Goal: Complete application form: Complete application form

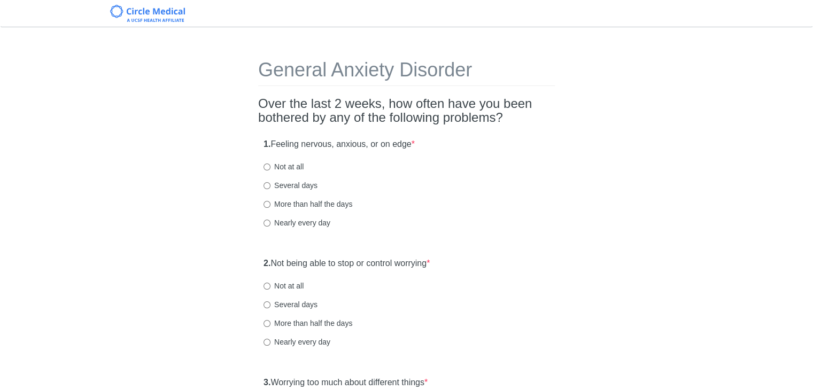
click at [312, 182] on label "Several days" at bounding box center [291, 185] width 54 height 11
click at [271, 182] on input "Several days" at bounding box center [267, 185] width 7 height 7
radio input "true"
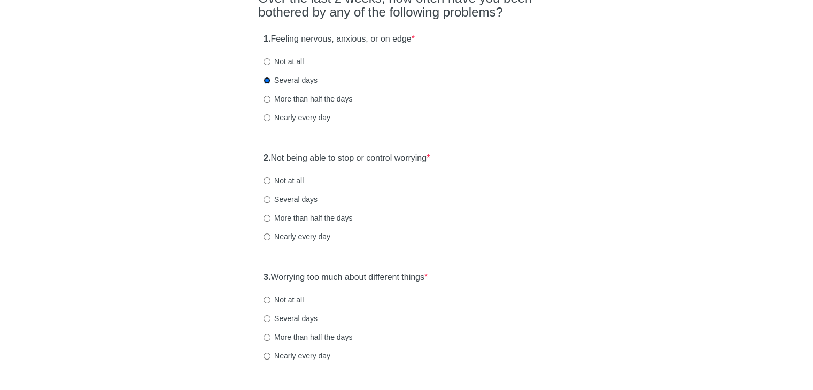
scroll to position [107, 0]
click at [294, 180] on label "Not at all" at bounding box center [284, 179] width 40 height 11
click at [271, 180] on input "Not at all" at bounding box center [267, 179] width 7 height 7
radio input "true"
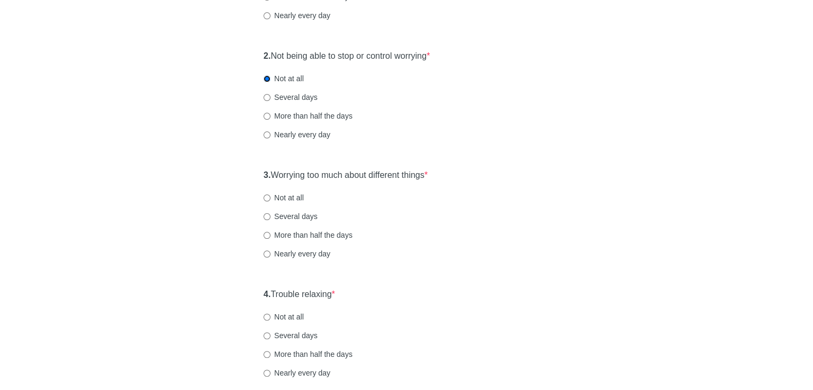
scroll to position [214, 0]
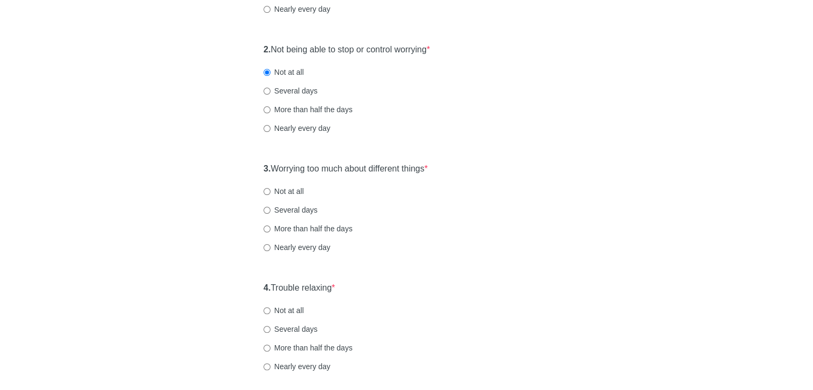
click at [294, 205] on label "Several days" at bounding box center [291, 210] width 54 height 11
click at [271, 207] on input "Several days" at bounding box center [267, 210] width 7 height 7
radio input "true"
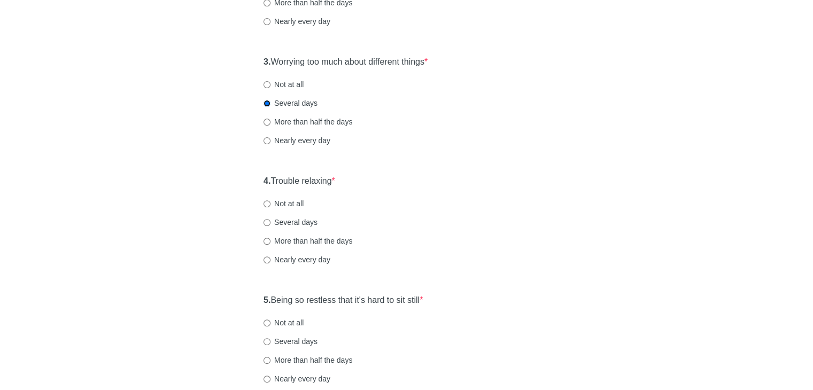
scroll to position [374, 0]
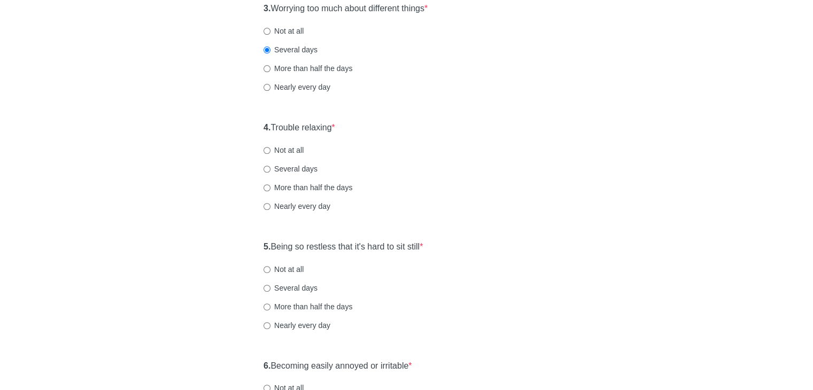
click at [308, 172] on label "Several days" at bounding box center [291, 169] width 54 height 11
click at [271, 172] on input "Several days" at bounding box center [267, 169] width 7 height 7
radio input "true"
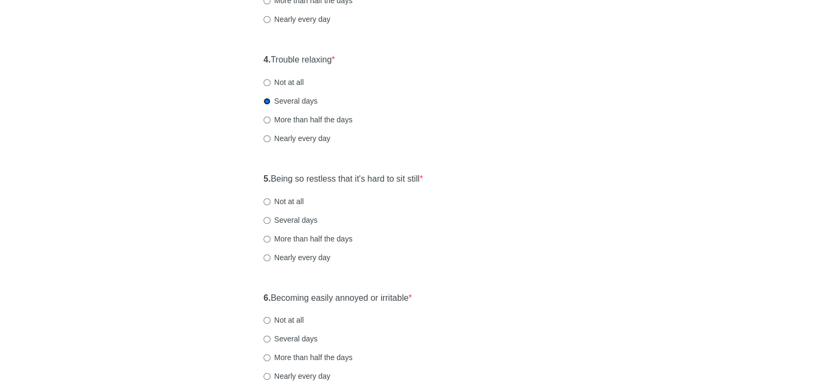
scroll to position [481, 0]
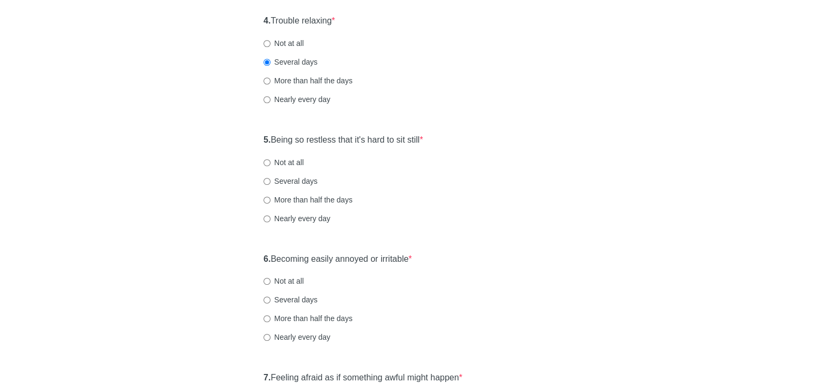
click at [308, 178] on label "Several days" at bounding box center [291, 181] width 54 height 11
click at [271, 178] on input "Several days" at bounding box center [267, 181] width 7 height 7
radio input "true"
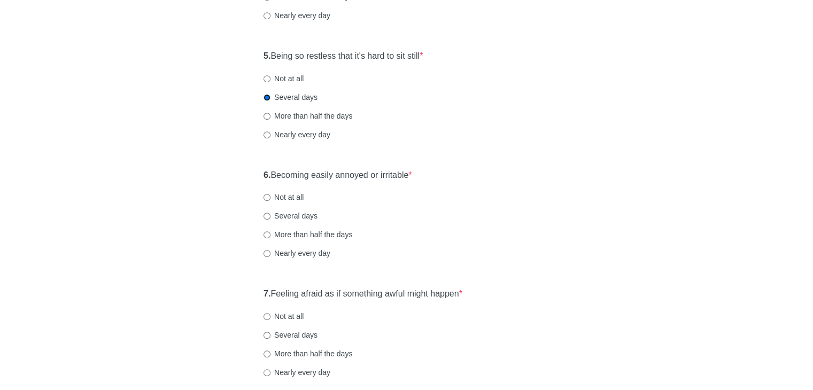
scroll to position [588, 0]
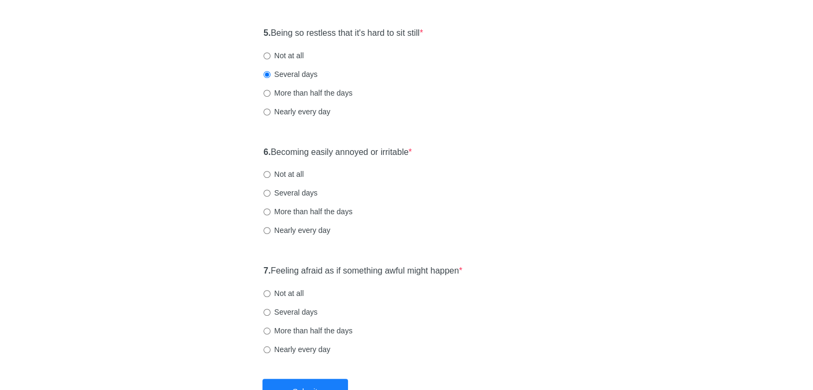
click at [295, 178] on label "Not at all" at bounding box center [284, 174] width 40 height 11
click at [271, 178] on input "Not at all" at bounding box center [267, 174] width 7 height 7
radio input "true"
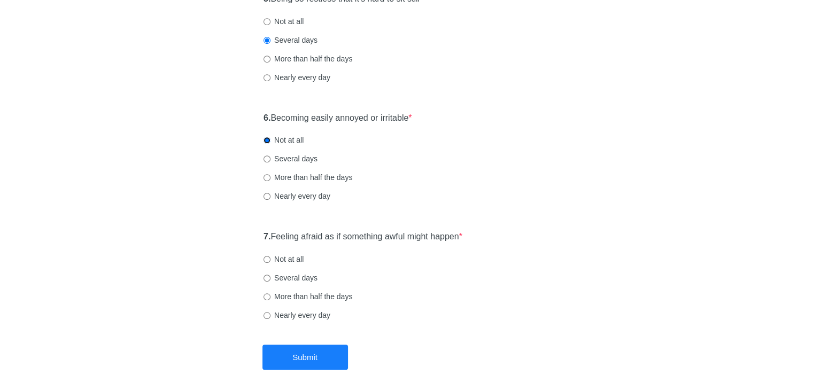
scroll to position [642, 0]
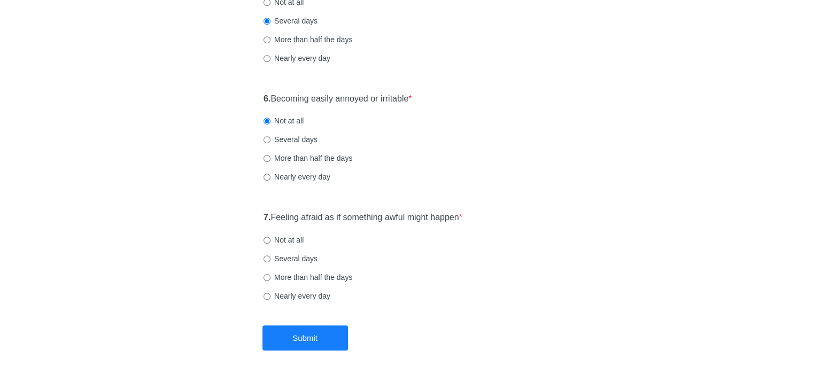
click at [297, 242] on label "Not at all" at bounding box center [284, 240] width 40 height 11
click at [271, 242] on input "Not at all" at bounding box center [267, 240] width 7 height 7
radio input "true"
click at [307, 336] on button "Submit" at bounding box center [306, 338] width 86 height 25
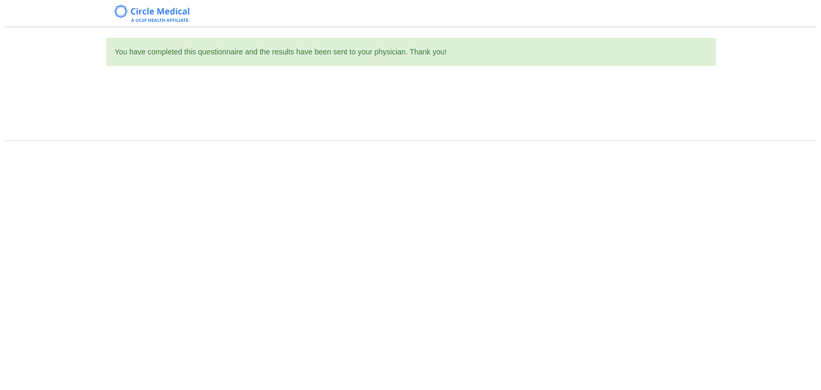
scroll to position [0, 0]
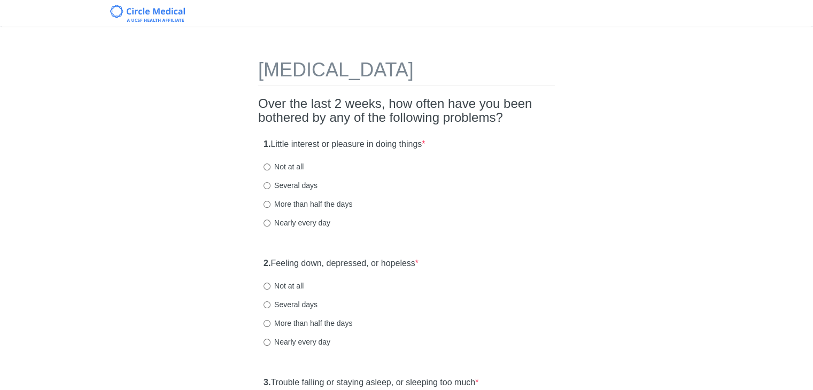
scroll to position [53, 0]
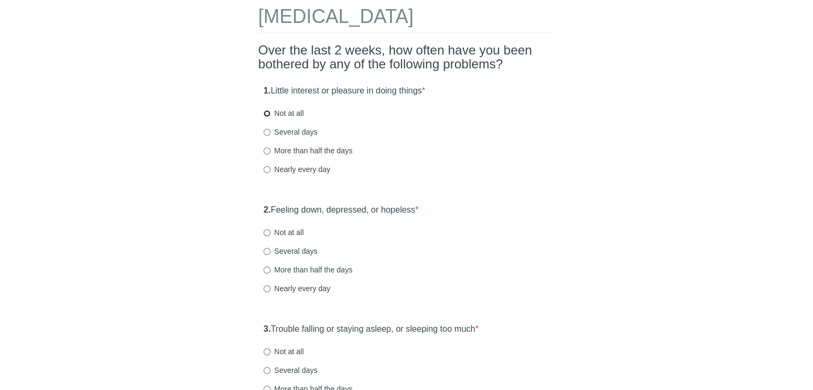
click at [270, 113] on input "Not at all" at bounding box center [267, 113] width 7 height 7
radio input "true"
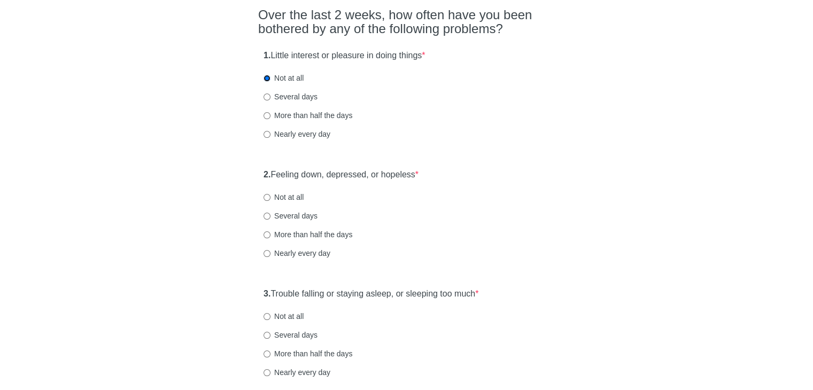
scroll to position [107, 0]
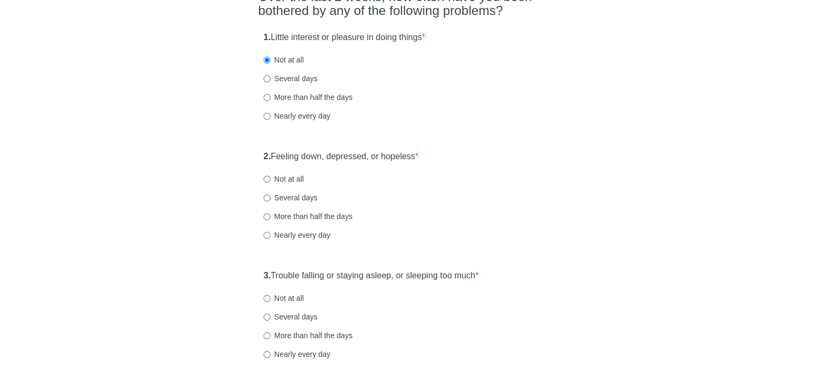
click at [283, 180] on label "Not at all" at bounding box center [284, 179] width 40 height 11
click at [271, 180] on input "Not at all" at bounding box center [267, 179] width 7 height 7
radio input "true"
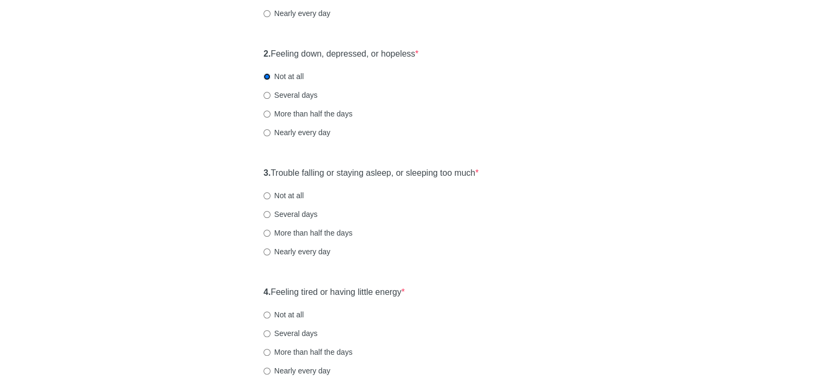
scroll to position [267, 0]
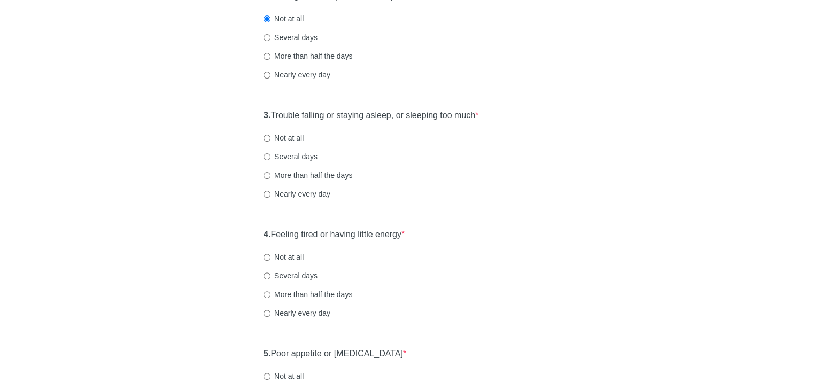
click at [285, 172] on label "More than half the days" at bounding box center [308, 175] width 89 height 11
click at [271, 172] on input "More than half the days" at bounding box center [267, 175] width 7 height 7
radio input "true"
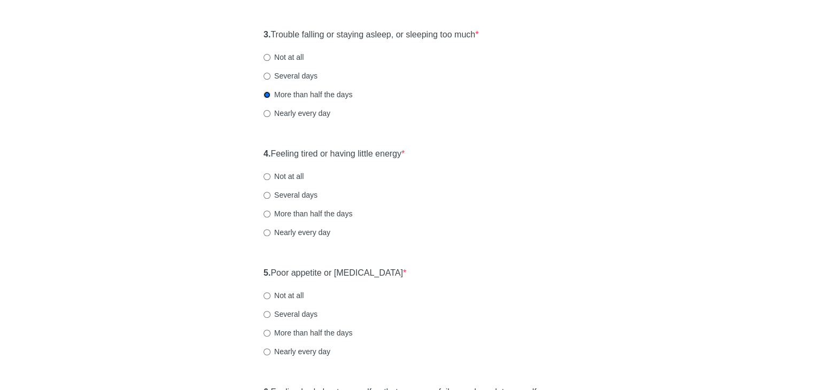
scroll to position [374, 0]
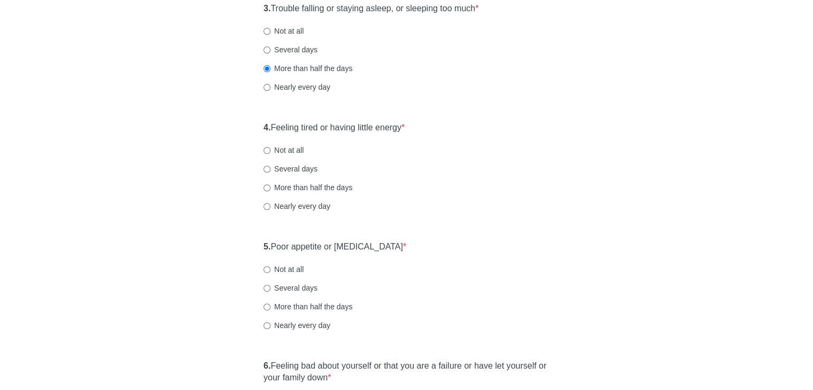
click at [273, 168] on label "Several days" at bounding box center [291, 169] width 54 height 11
click at [271, 168] on input "Several days" at bounding box center [267, 169] width 7 height 7
radio input "true"
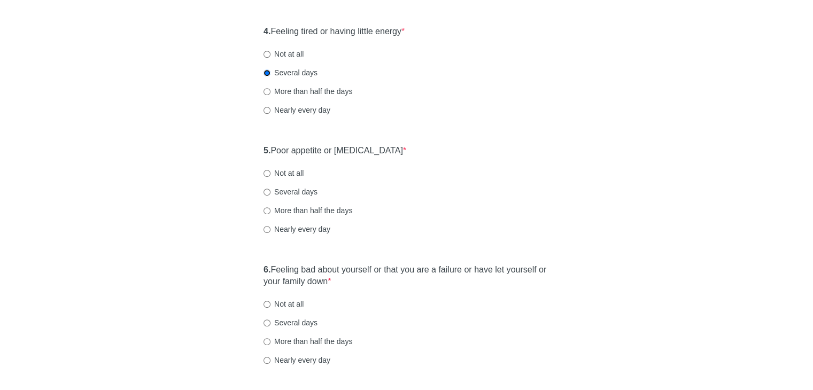
scroll to position [481, 0]
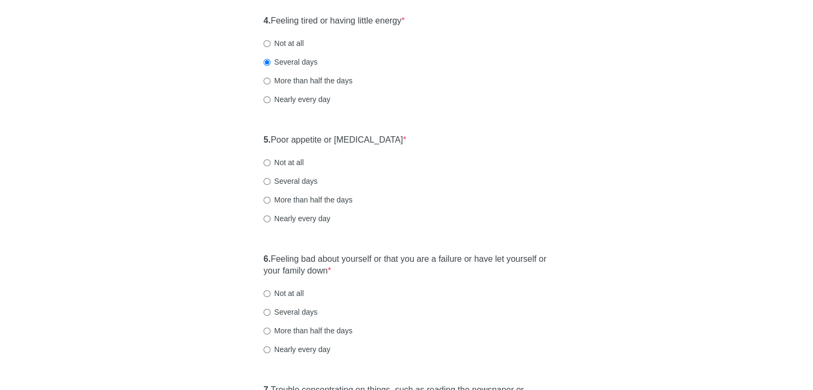
click at [278, 160] on label "Not at all" at bounding box center [284, 162] width 40 height 11
click at [271, 160] on input "Not at all" at bounding box center [267, 162] width 7 height 7
radio input "true"
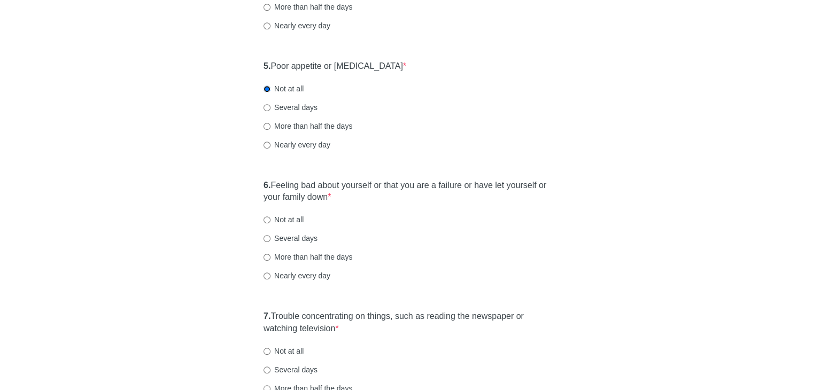
scroll to position [588, 0]
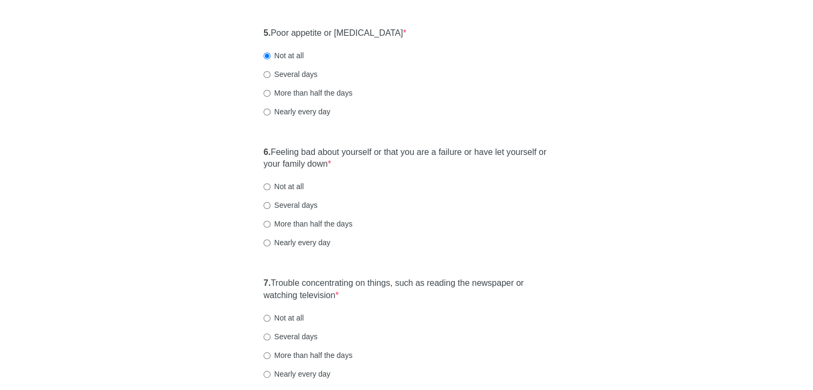
click at [286, 189] on label "Not at all" at bounding box center [284, 186] width 40 height 11
click at [271, 189] on input "Not at all" at bounding box center [267, 186] width 7 height 7
radio input "true"
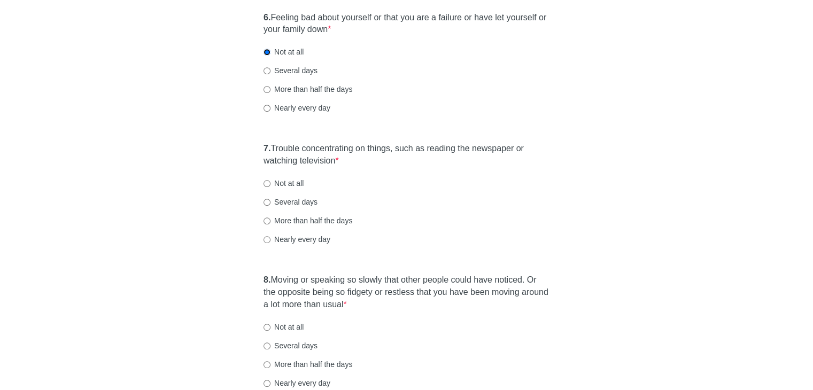
scroll to position [749, 0]
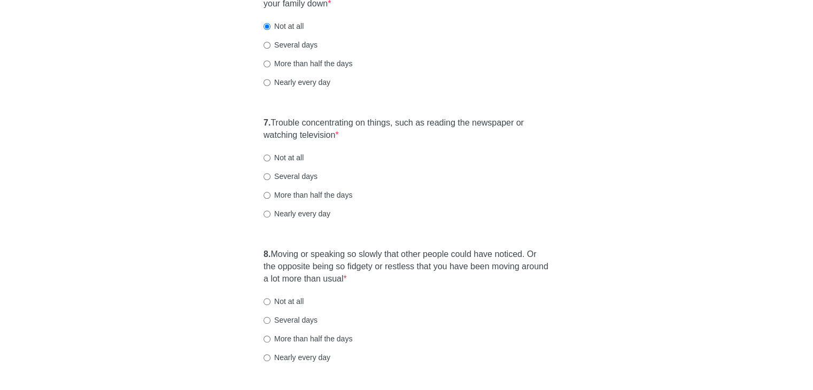
click at [288, 158] on label "Not at all" at bounding box center [284, 157] width 40 height 11
click at [271, 158] on input "Not at all" at bounding box center [267, 158] width 7 height 7
radio input "true"
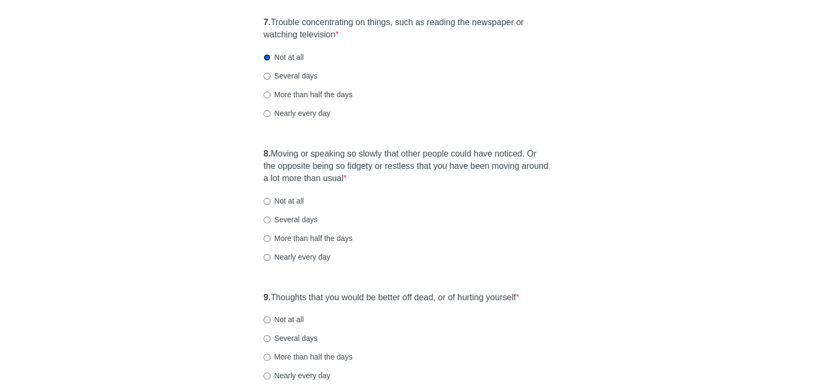
scroll to position [856, 0]
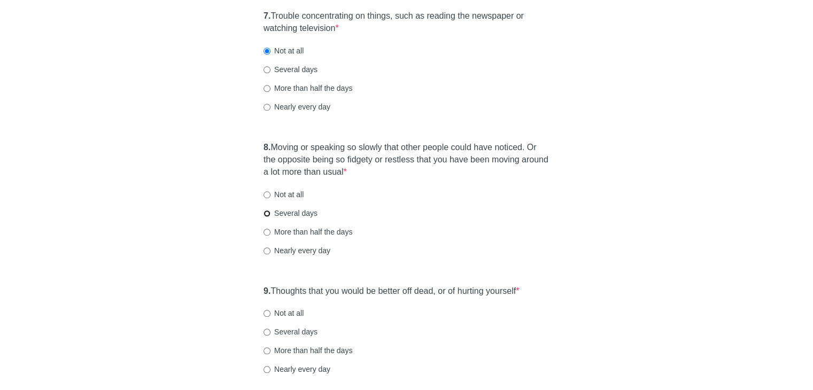
click at [266, 214] on input "Several days" at bounding box center [267, 213] width 7 height 7
radio input "true"
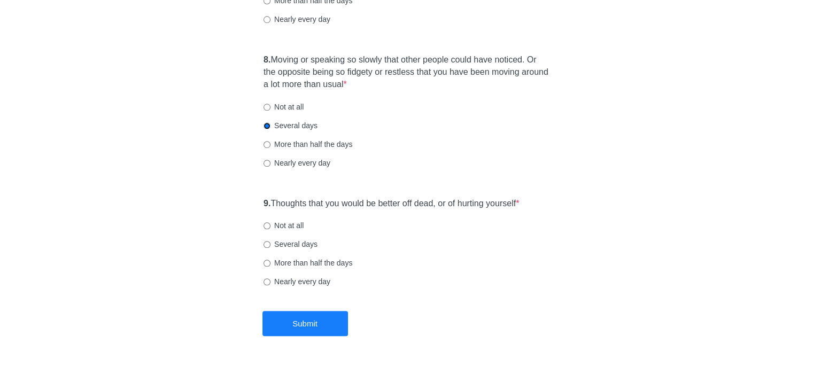
scroll to position [954, 0]
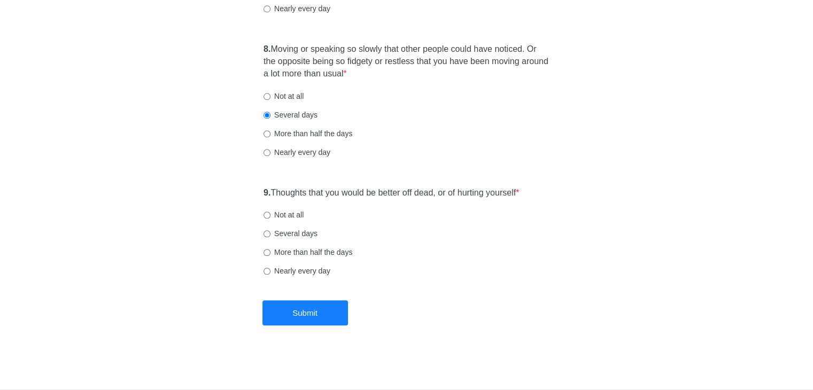
click at [271, 214] on label "Not at all" at bounding box center [284, 215] width 40 height 11
click at [271, 214] on input "Not at all" at bounding box center [267, 215] width 7 height 7
radio input "true"
click at [289, 313] on button "Submit" at bounding box center [306, 313] width 86 height 25
